Goal: Information Seeking & Learning: Check status

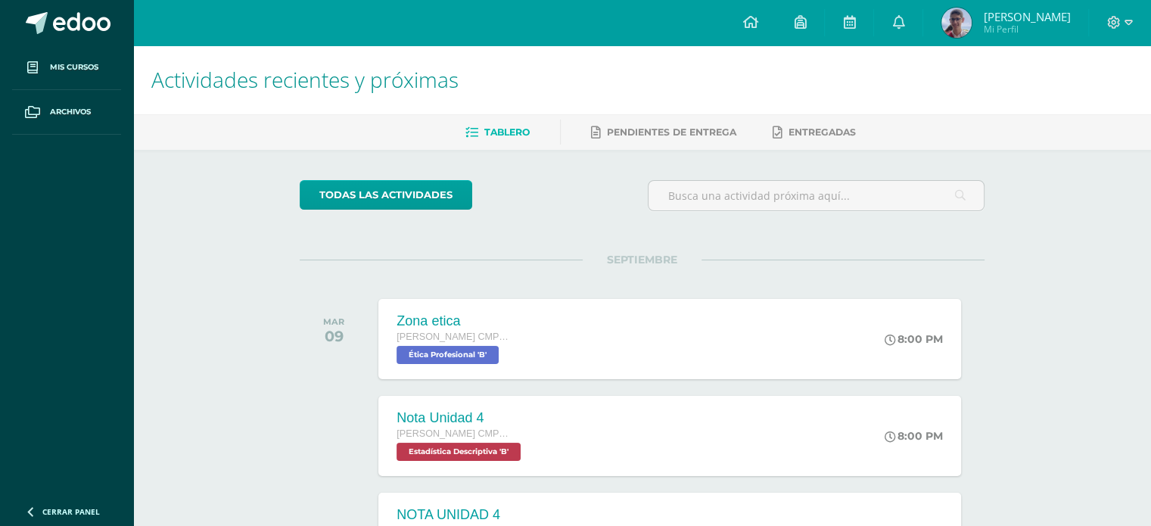
click at [1027, 11] on span "[PERSON_NAME]" at bounding box center [1026, 16] width 87 height 15
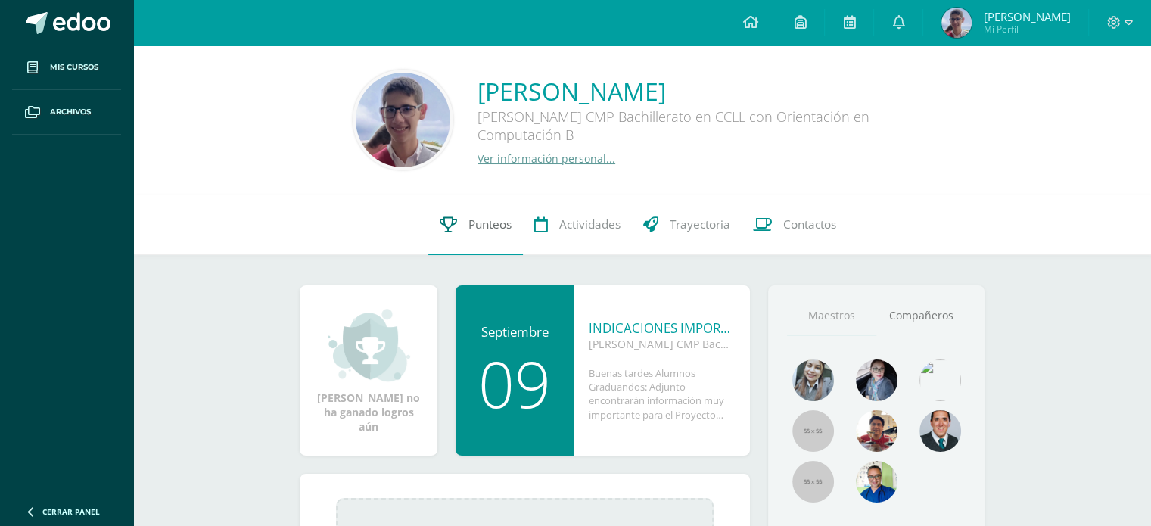
click at [491, 229] on span "Punteos" at bounding box center [489, 224] width 43 height 16
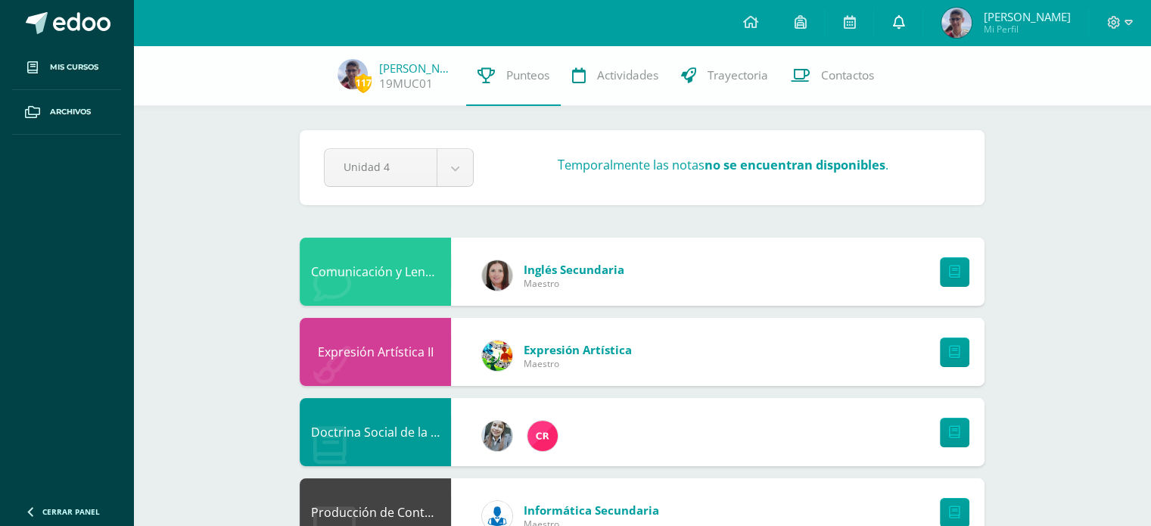
click at [904, 26] on icon at bounding box center [898, 22] width 12 height 14
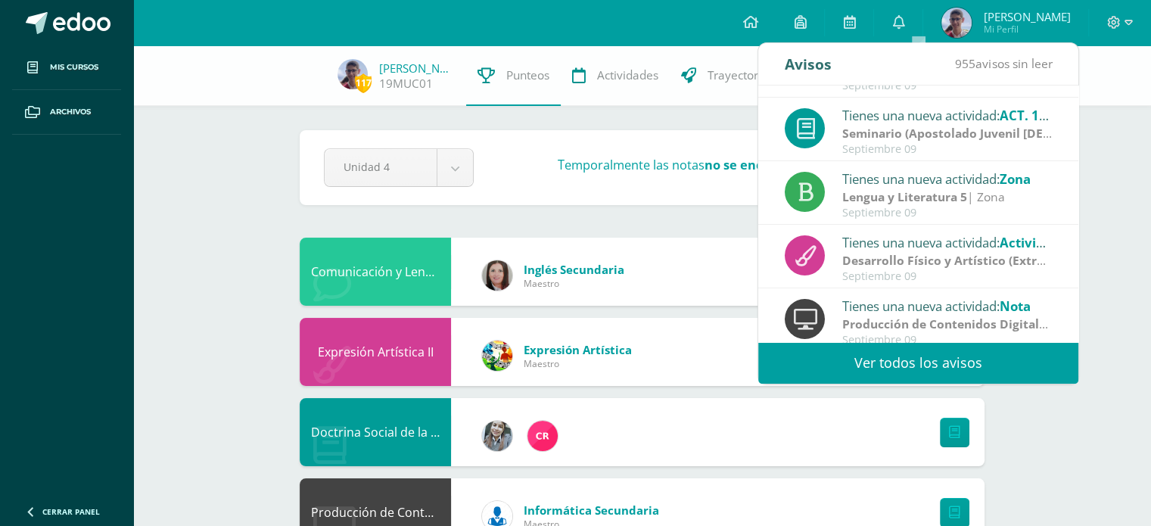
scroll to position [251, 0]
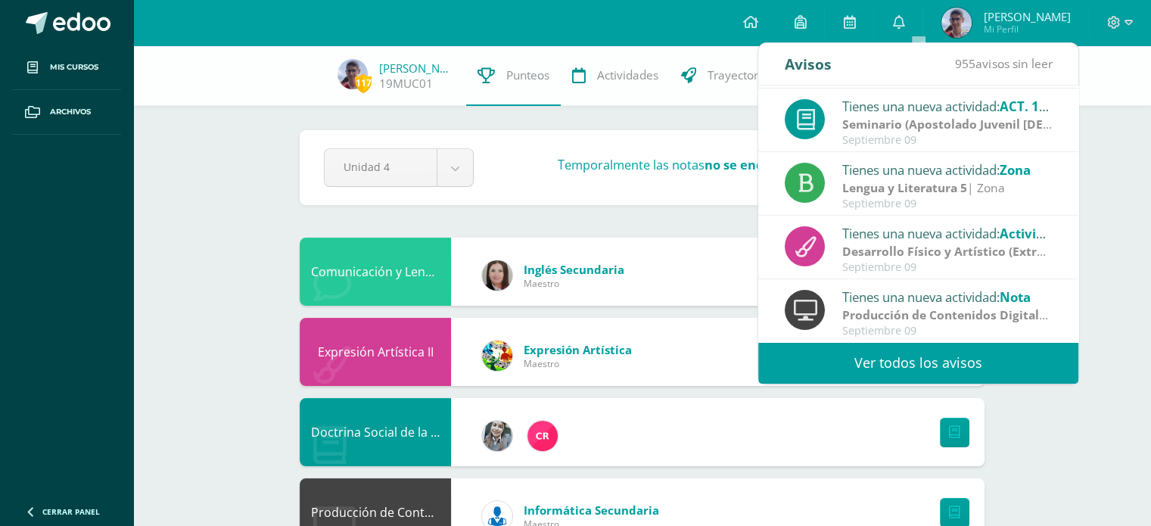
click at [990, 354] on link "Ver todos los avisos" at bounding box center [918, 363] width 320 height 42
click at [953, 358] on link "Ver todos los avisos" at bounding box center [918, 363] width 320 height 42
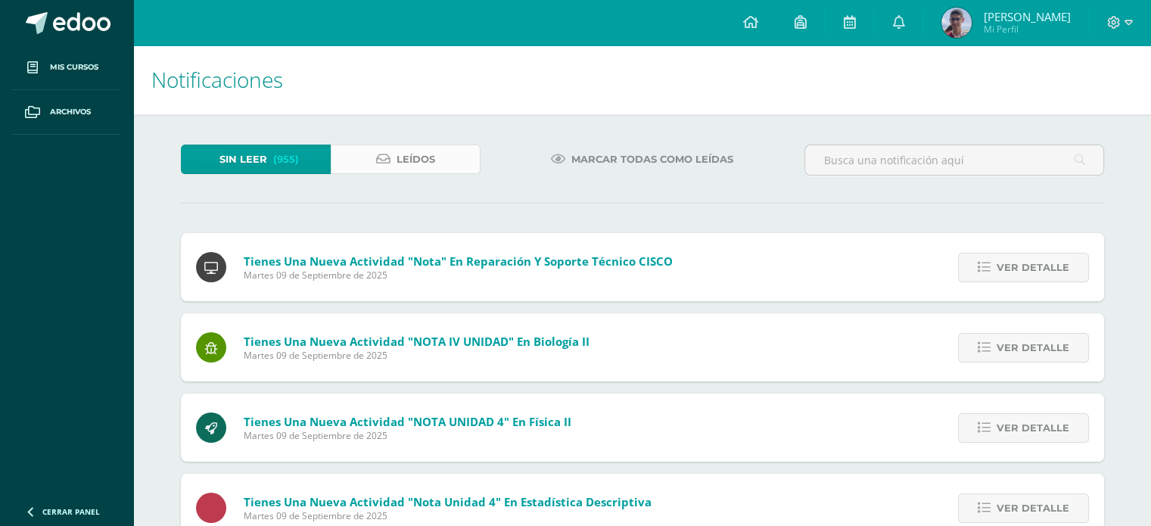
click at [445, 157] on link "Leídos" at bounding box center [406, 159] width 150 height 30
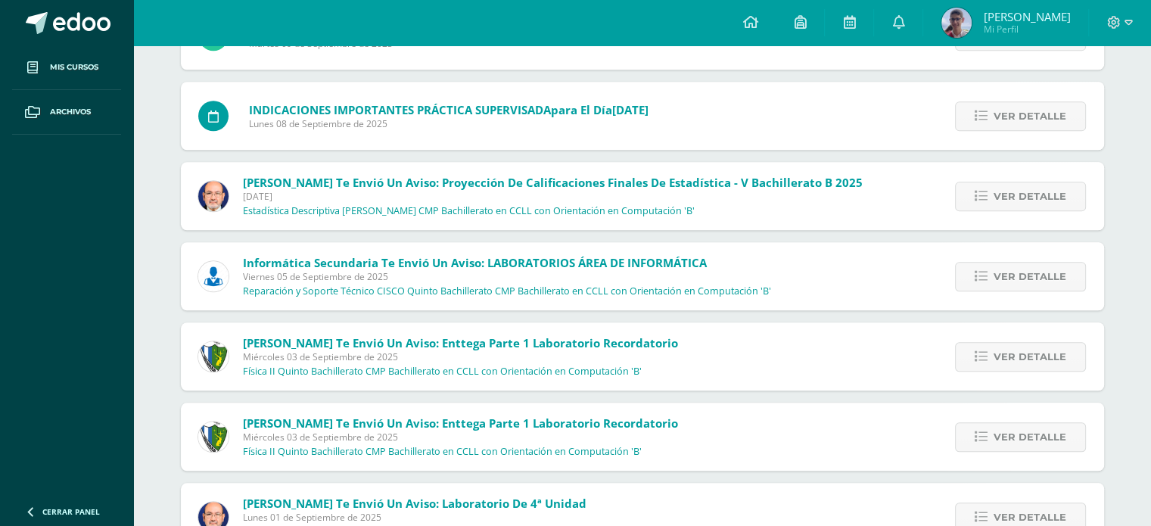
scroll to position [1304, 0]
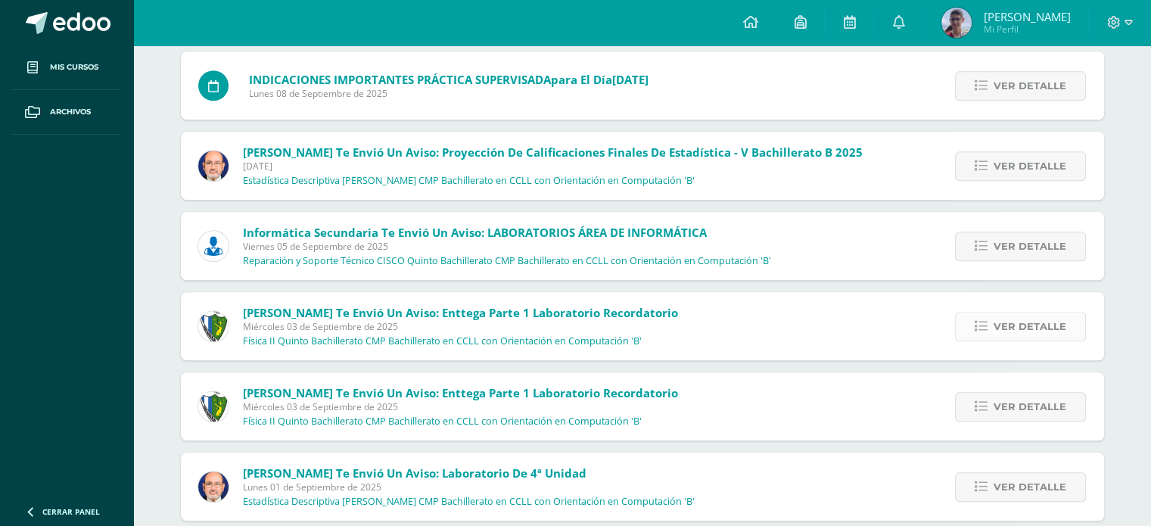
click at [1041, 328] on span "Ver detalle" at bounding box center [1029, 326] width 73 height 28
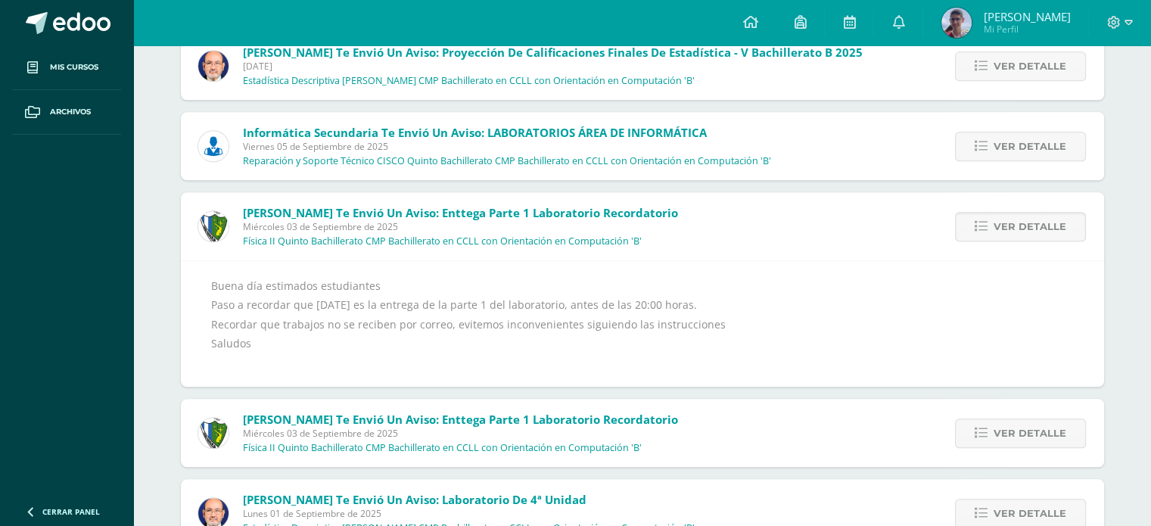
scroll to position [1465, 0]
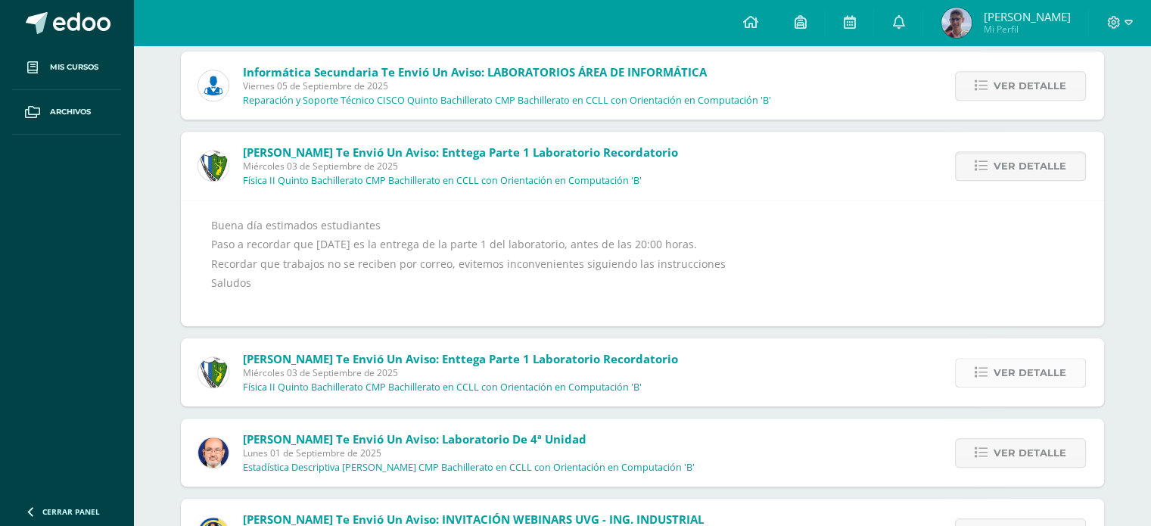
click at [1030, 374] on span "Ver detalle" at bounding box center [1029, 373] width 73 height 28
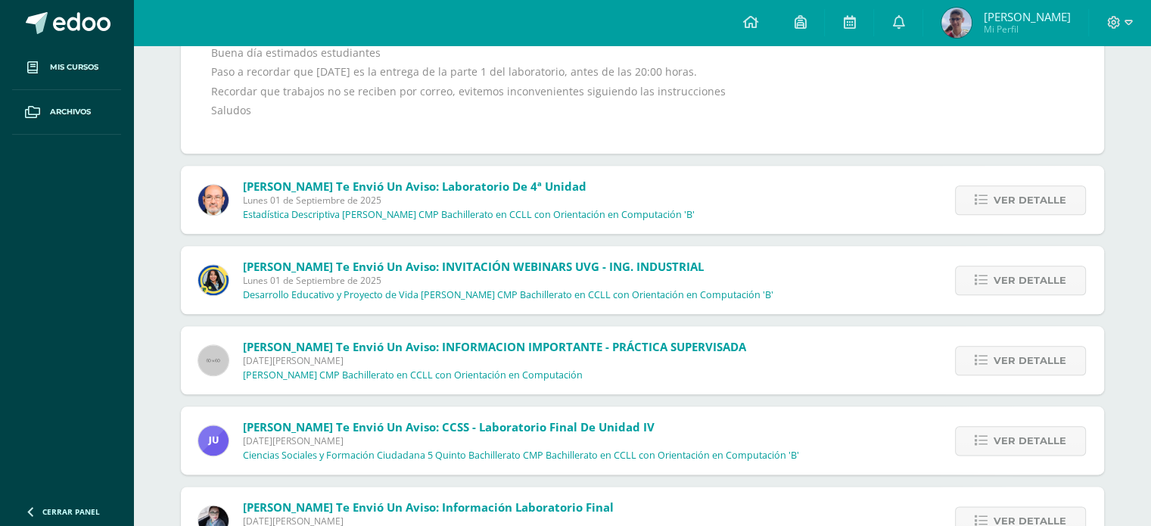
scroll to position [1788, 0]
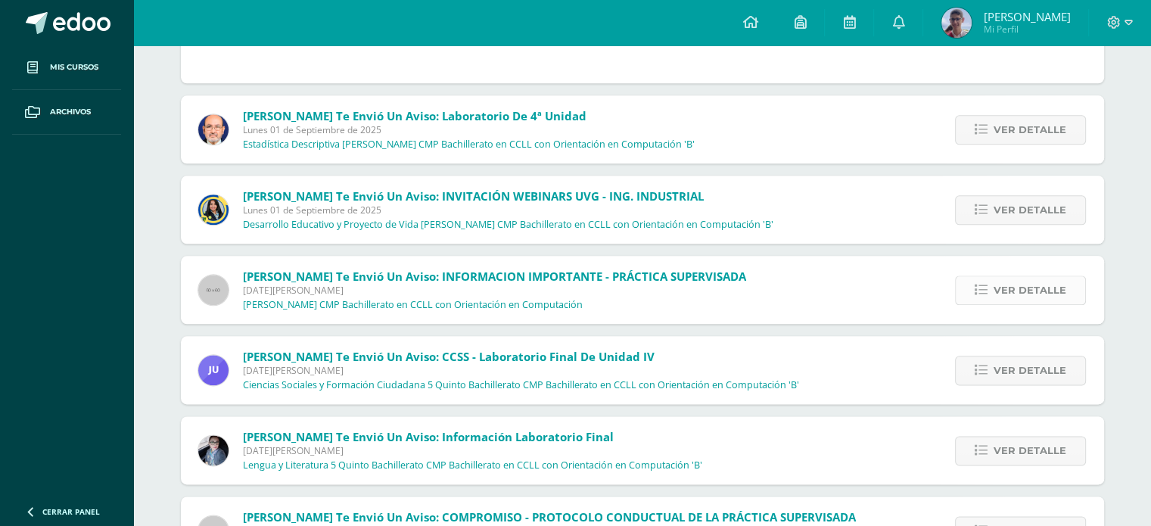
click at [1034, 281] on span "Ver detalle" at bounding box center [1029, 290] width 73 height 28
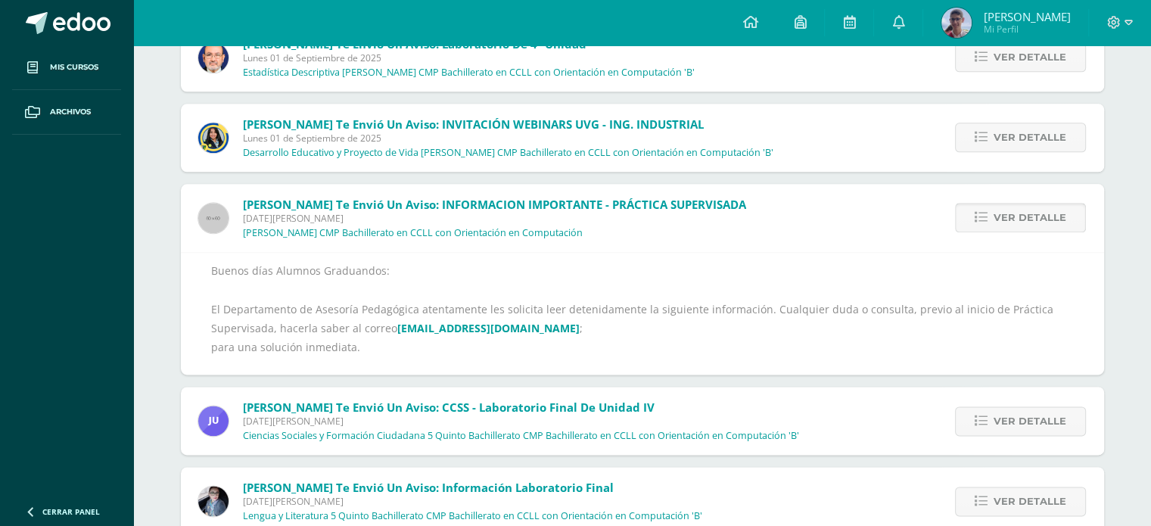
scroll to position [1751, 0]
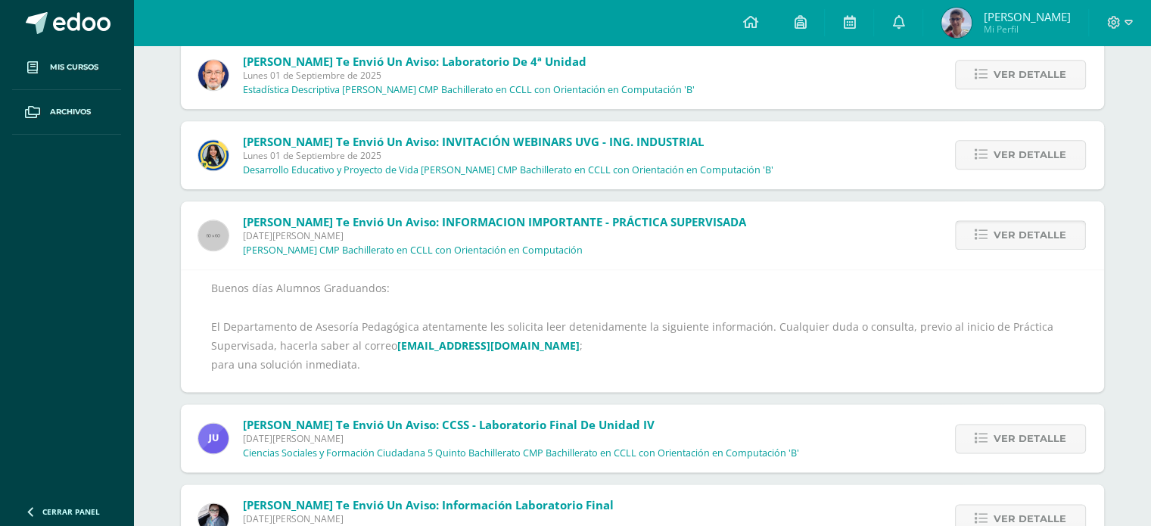
click at [1034, 281] on div "Judith Polanco te envió un aviso: INFORMACION IMPORTANTE - PRÁCTICA SUPERVISADA…" at bounding box center [642, 296] width 923 height 191
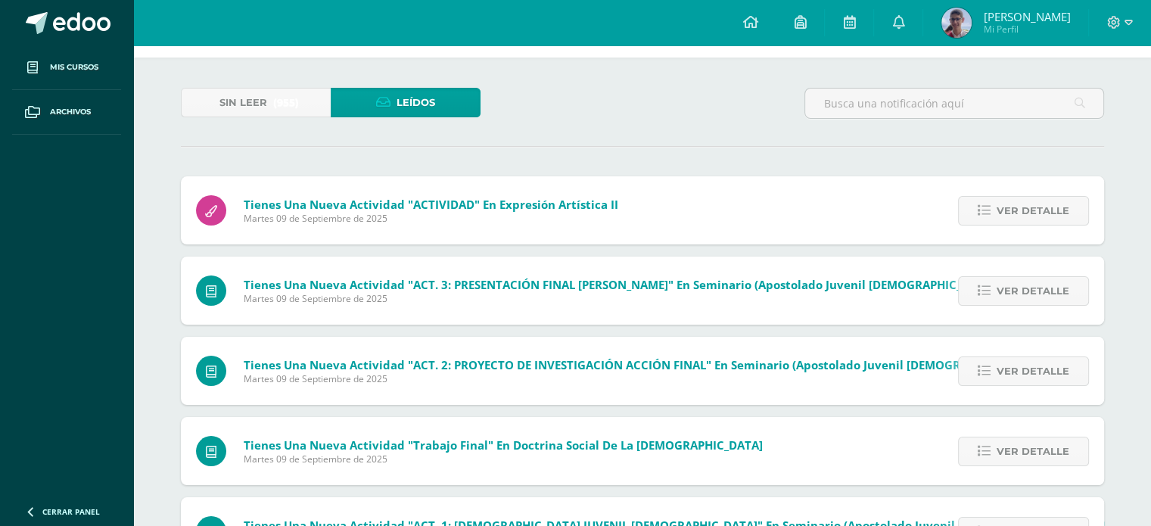
scroll to position [26, 0]
